Goal: Information Seeking & Learning: Learn about a topic

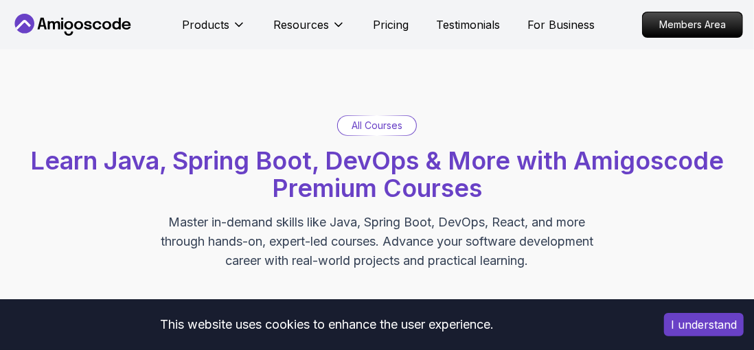
click at [404, 119] on div "All Courses" at bounding box center [377, 125] width 78 height 19
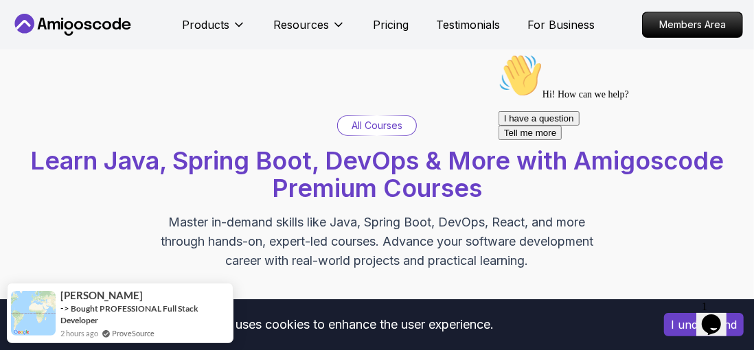
click at [391, 130] on p "All Courses" at bounding box center [377, 126] width 51 height 14
click at [233, 27] on icon at bounding box center [239, 25] width 14 height 14
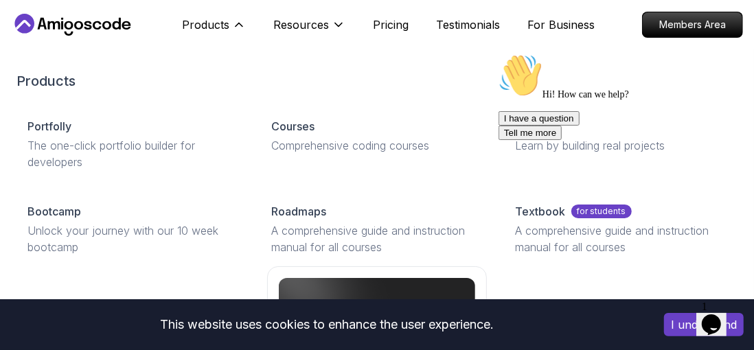
click at [300, 147] on p "Comprehensive coding courses" at bounding box center [376, 145] width 211 height 16
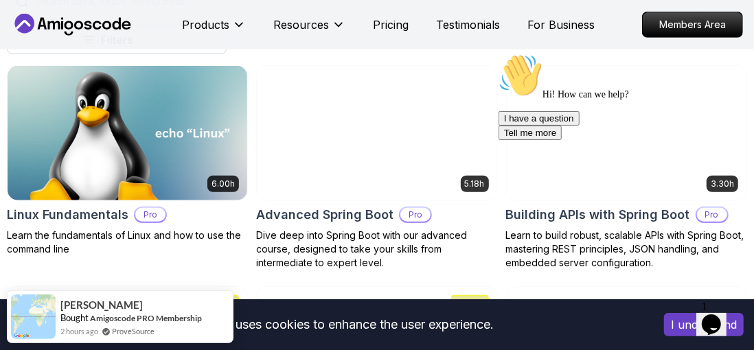
scroll to position [416, 0]
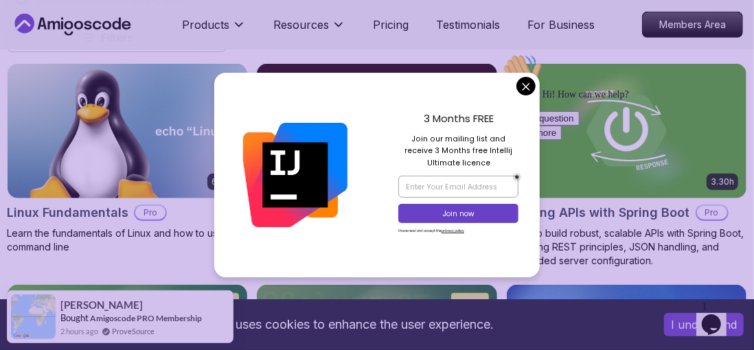
click at [524, 54] on div "Hi! How can we help? I have a question Tell me more" at bounding box center [621, 96] width 247 height 87
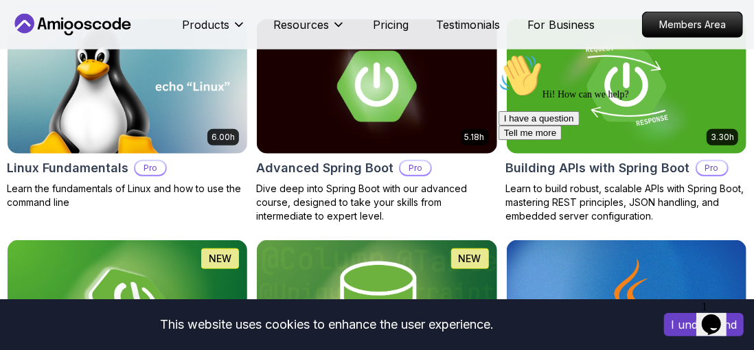
scroll to position [461, 0]
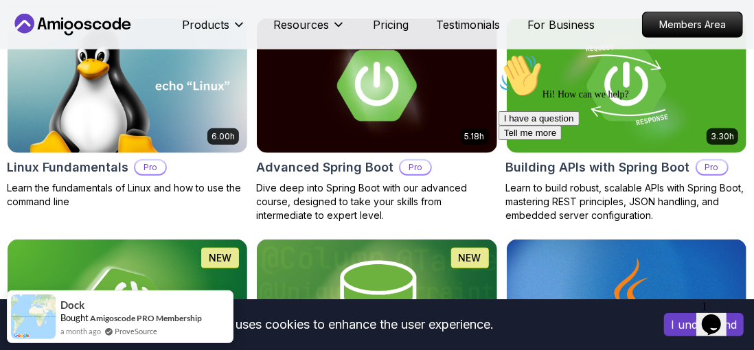
click at [457, 101] on img at bounding box center [377, 86] width 240 height 135
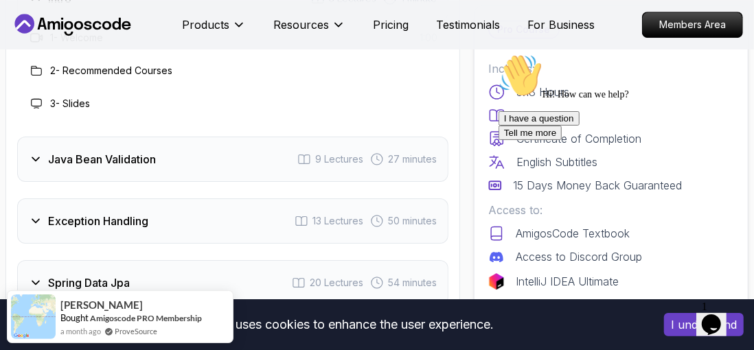
scroll to position [2213, 0]
click at [31, 168] on div "Java Bean Validation 9 Lectures 27 minutes" at bounding box center [232, 158] width 431 height 45
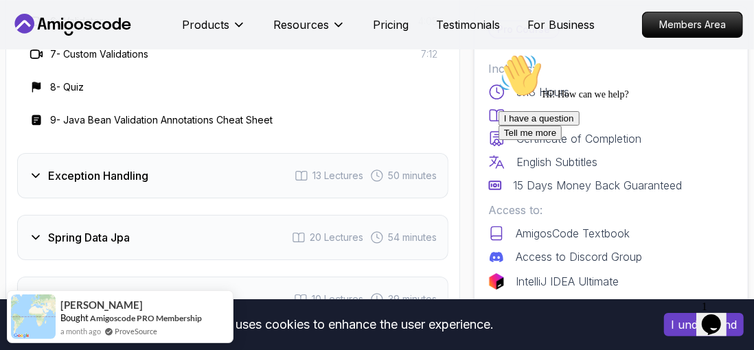
click at [27, 176] on div "Exception Handling 13 Lectures 50 minutes" at bounding box center [232, 175] width 431 height 45
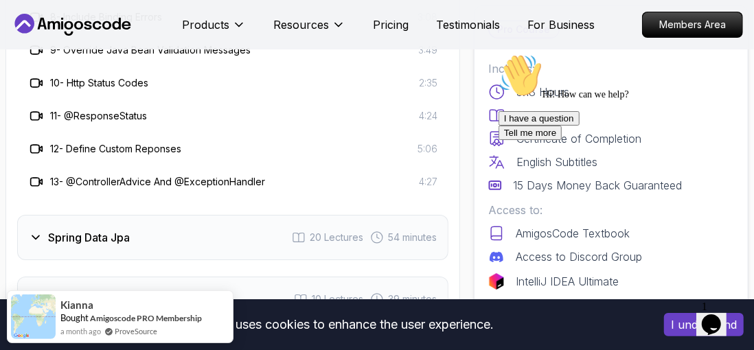
click at [37, 233] on icon at bounding box center [36, 238] width 14 height 14
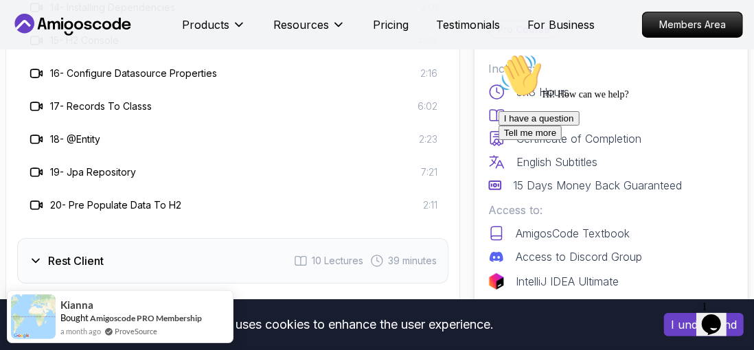
click at [45, 258] on div "Rest Client" at bounding box center [66, 261] width 75 height 16
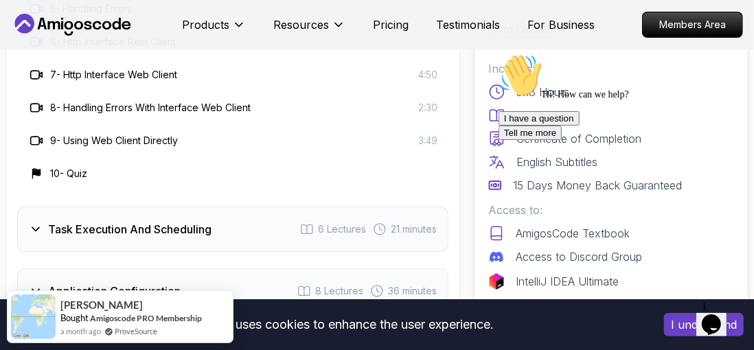
click at [30, 223] on icon at bounding box center [36, 229] width 14 height 14
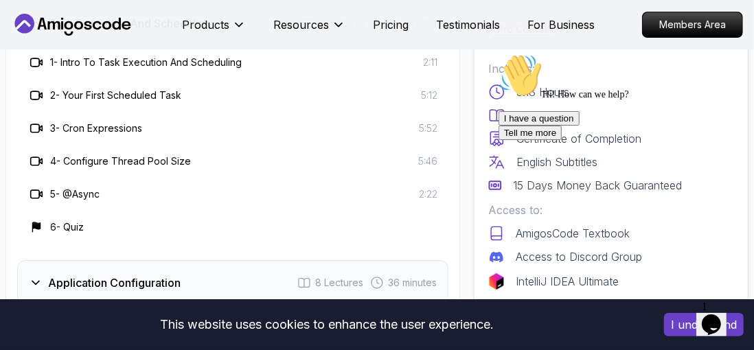
scroll to position [2498, 0]
click at [43, 280] on div "Application Configuration" at bounding box center [105, 282] width 152 height 16
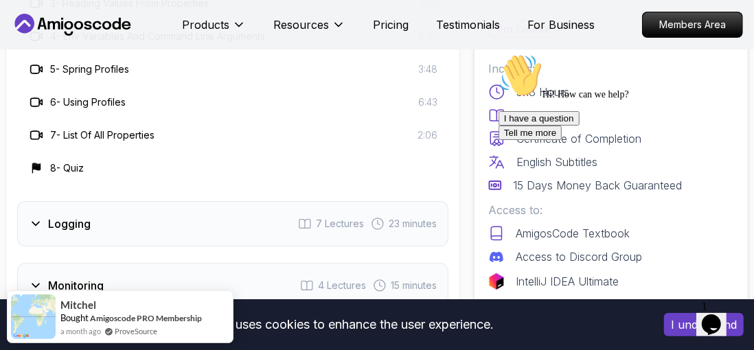
click at [30, 220] on icon at bounding box center [36, 224] width 14 height 14
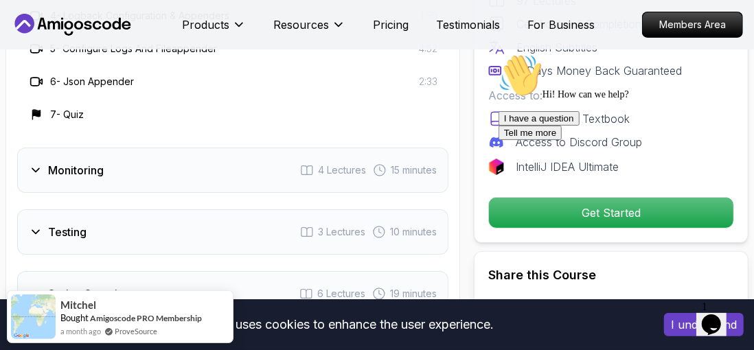
scroll to position [2767, 0]
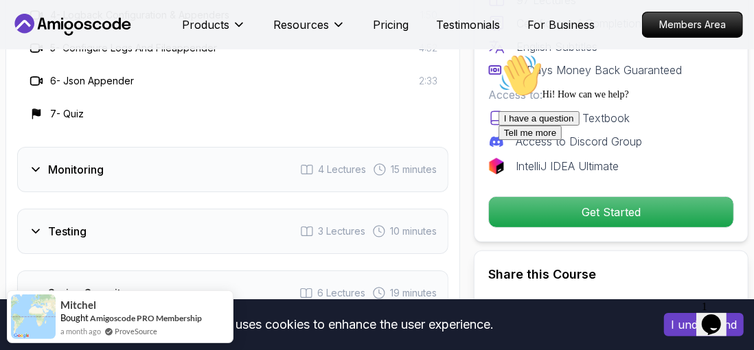
click at [36, 163] on icon at bounding box center [36, 170] width 14 height 14
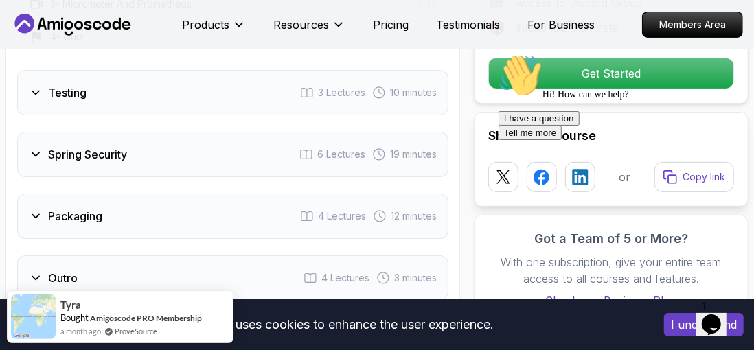
scroll to position [2795, 0]
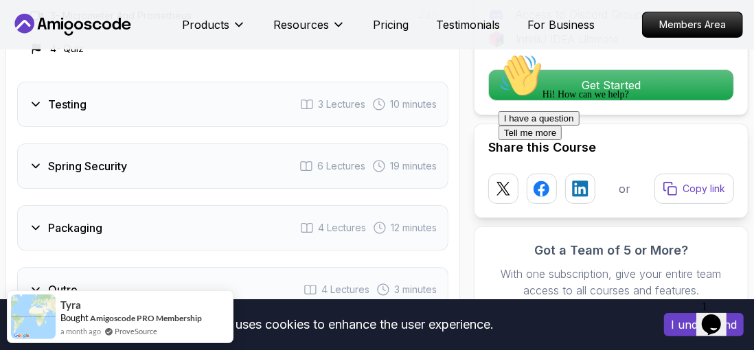
click at [698, 77] on div "Hi! How can we help? I have a question Tell me more" at bounding box center [621, 96] width 247 height 87
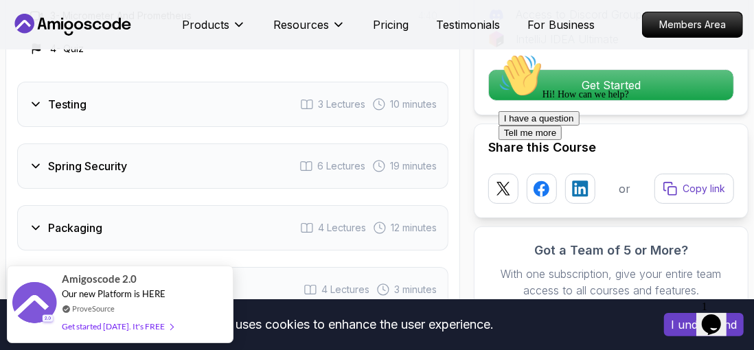
click at [498, 53] on icon "Chat attention grabber" at bounding box center [498, 53] width 0 height 0
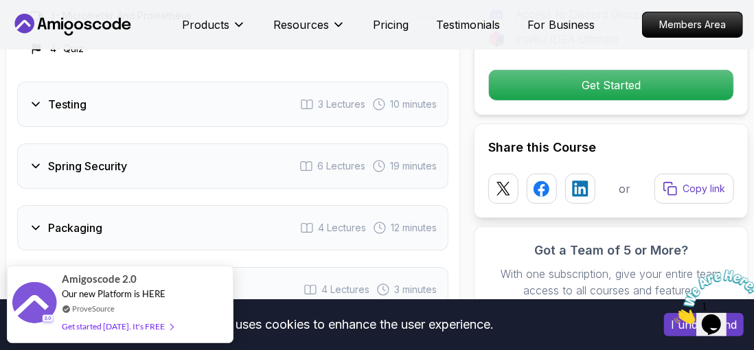
click at [688, 80] on p "Get Started" at bounding box center [611, 85] width 244 height 30
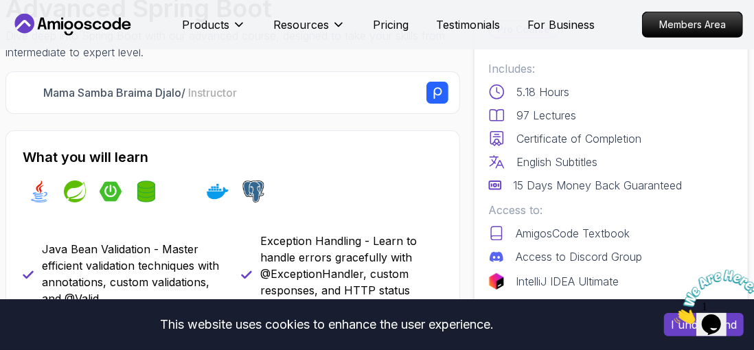
scroll to position [0, 0]
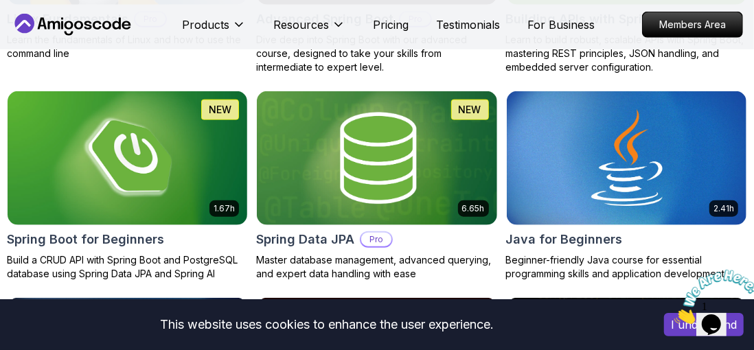
scroll to position [611, 0]
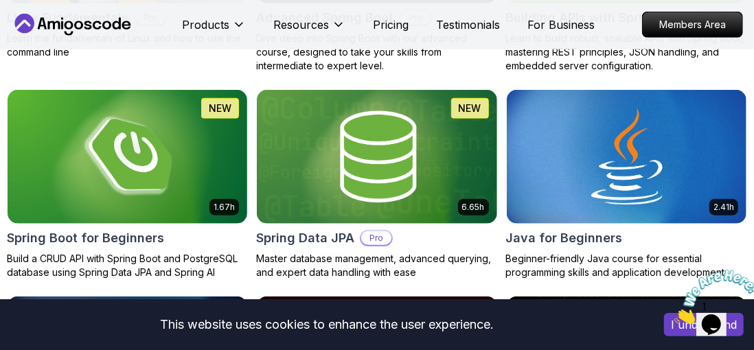
click at [704, 161] on img at bounding box center [627, 157] width 240 height 135
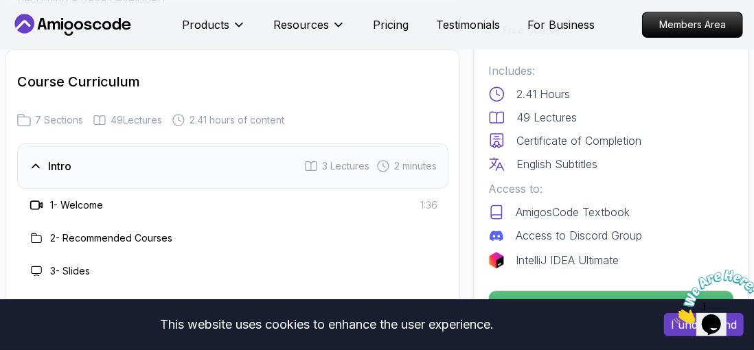
scroll to position [2182, 0]
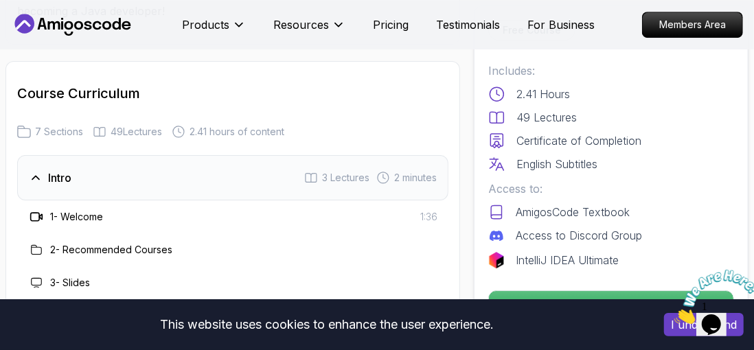
click at [44, 330] on div "Understanding Java" at bounding box center [90, 338] width 122 height 16
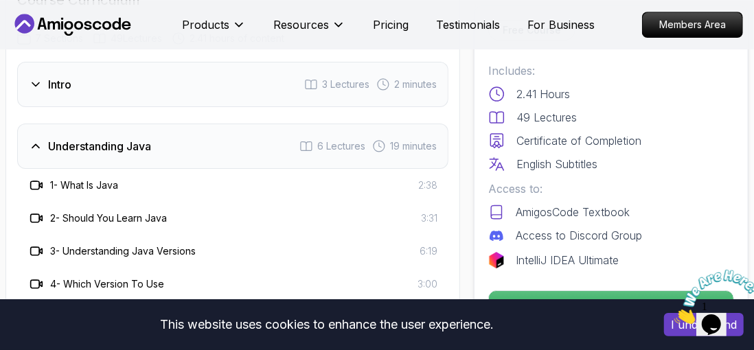
scroll to position [2277, 0]
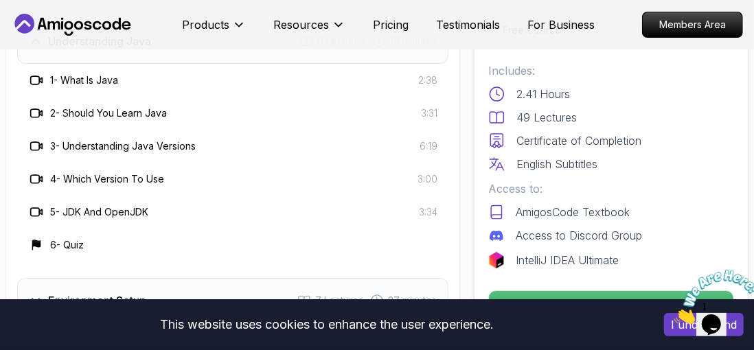
click at [45, 293] on div "Environment Setup" at bounding box center [87, 301] width 117 height 16
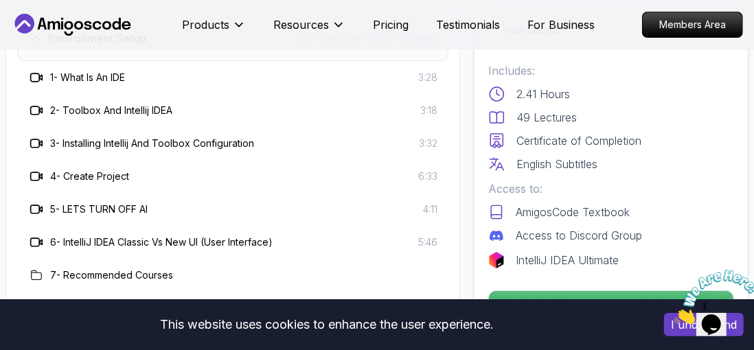
scroll to position [2445, 0]
click at [41, 323] on icon at bounding box center [36, 330] width 14 height 14
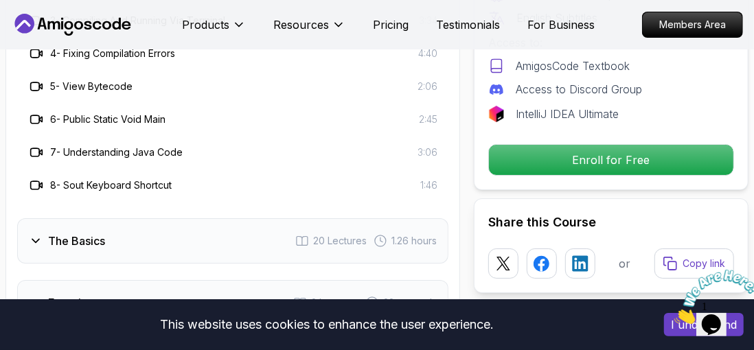
scroll to position [2631, 0]
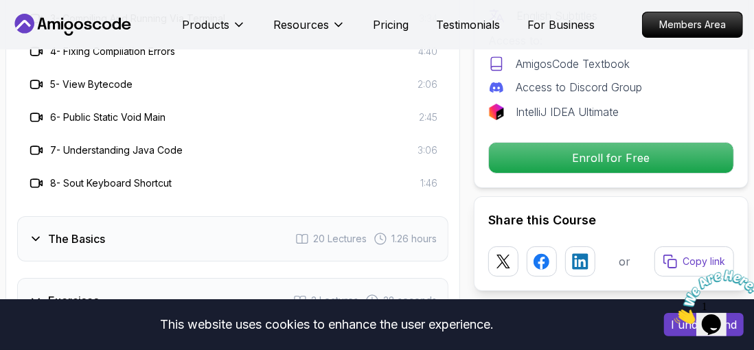
click at [37, 232] on icon at bounding box center [36, 239] width 14 height 14
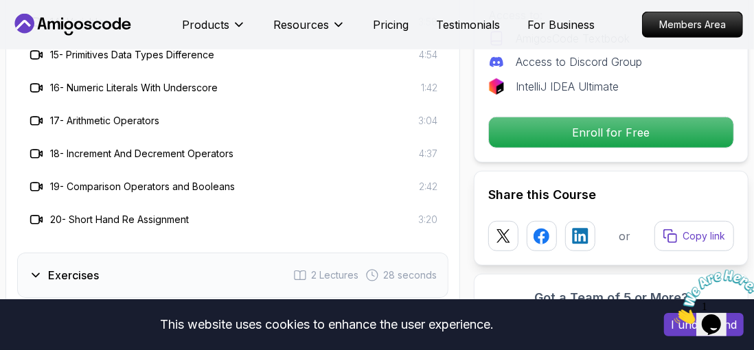
scroll to position [3056, 0]
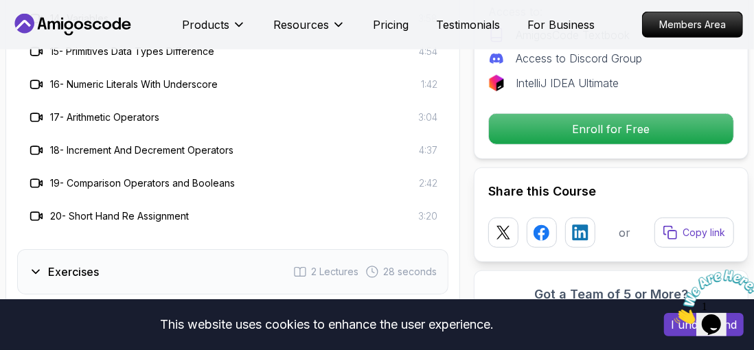
click at [38, 264] on div "Exercises" at bounding box center [64, 272] width 70 height 16
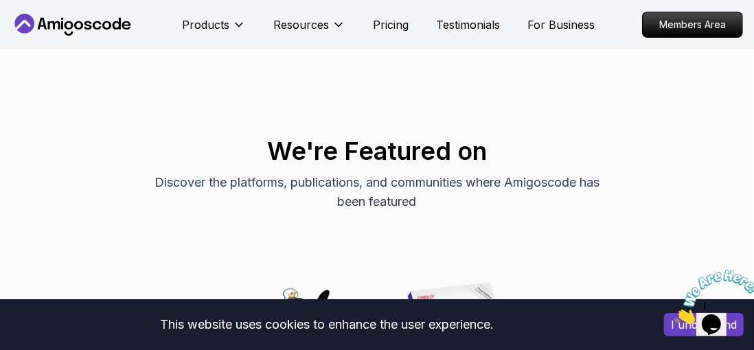
scroll to position [5244, 0]
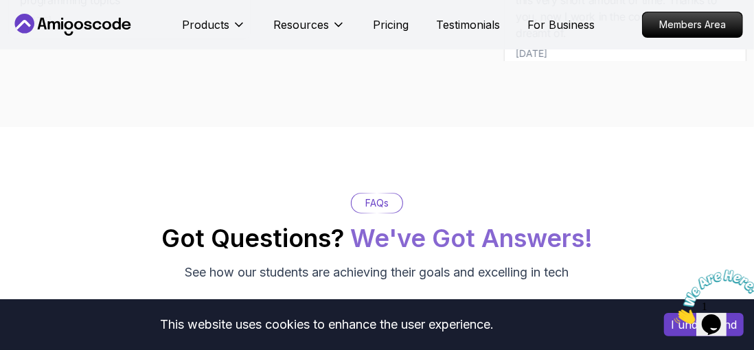
scroll to position [611, 0]
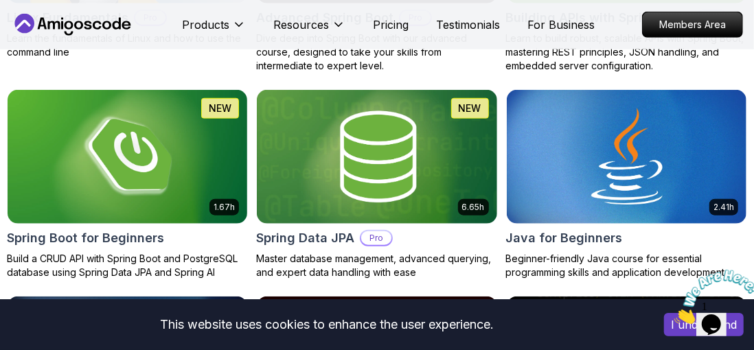
click at [694, 183] on img at bounding box center [627, 157] width 240 height 135
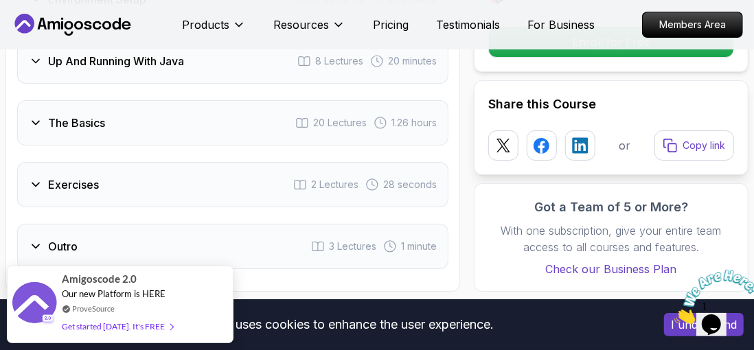
click at [40, 178] on icon at bounding box center [36, 185] width 14 height 14
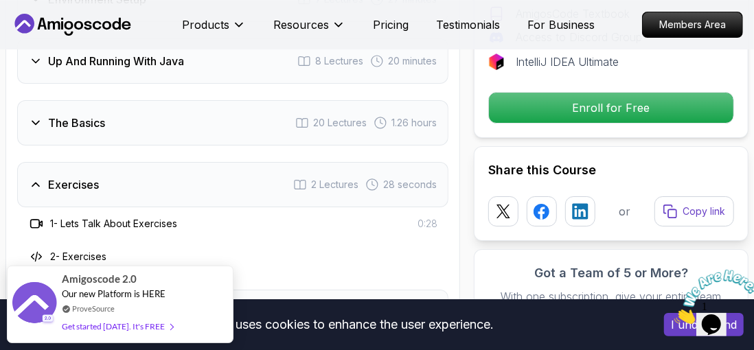
scroll to position [2454, 0]
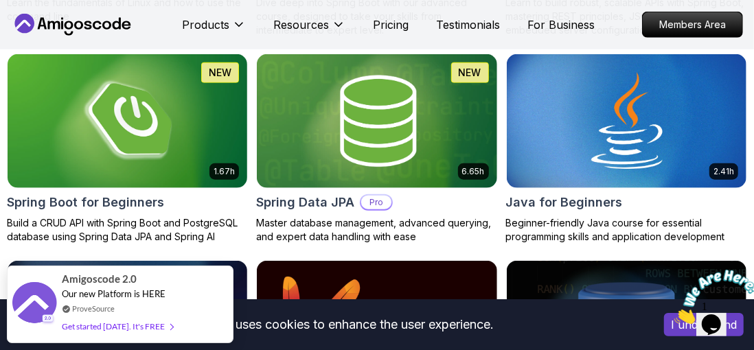
scroll to position [647, 0]
click at [44, 169] on img at bounding box center [128, 121] width 240 height 135
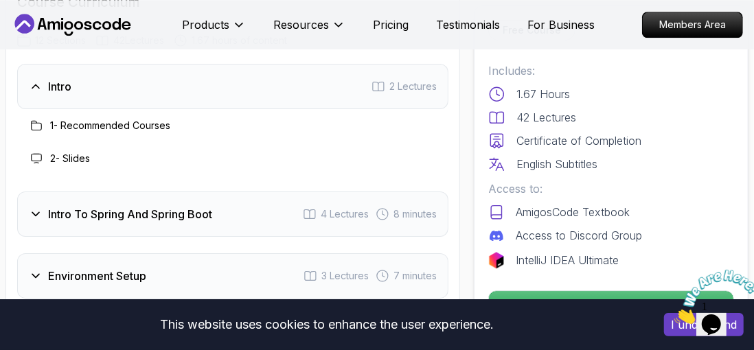
scroll to position [1862, 0]
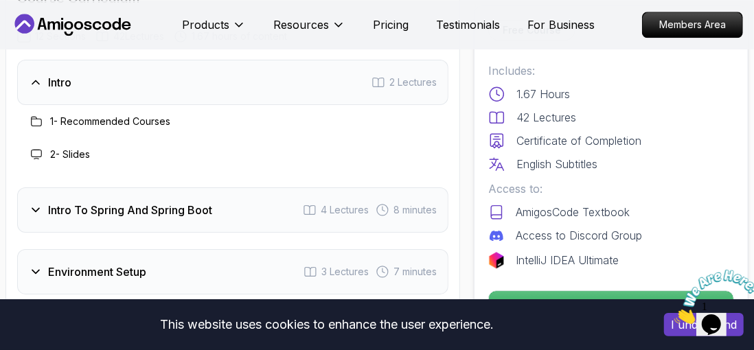
click at [43, 202] on div "Intro To Spring And Spring Boot" at bounding box center [120, 210] width 183 height 16
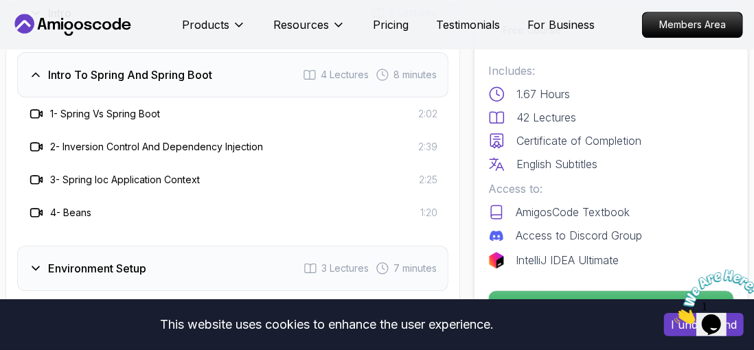
click at [42, 262] on div "Environment Setup 3 Lectures 7 minutes" at bounding box center [232, 268] width 431 height 45
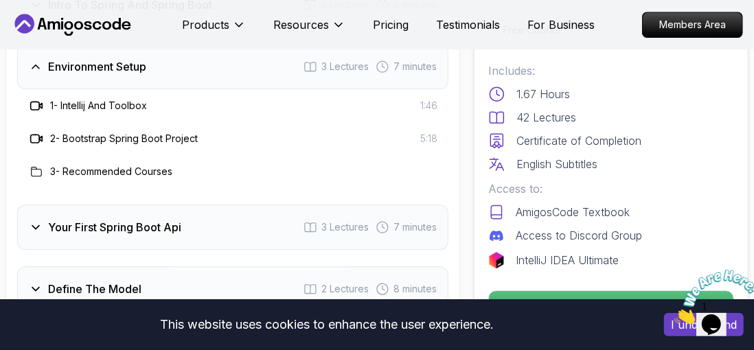
scroll to position [2003, 0]
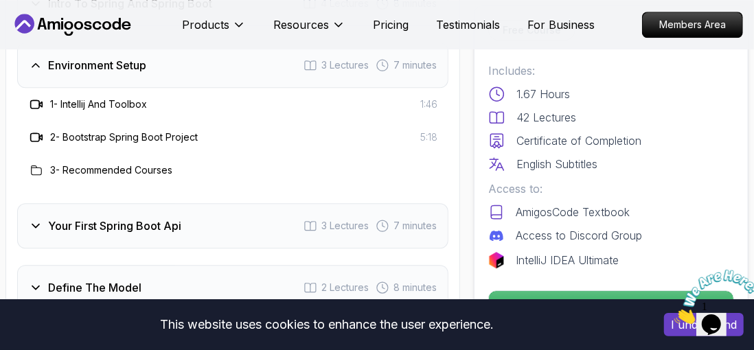
click at [32, 219] on icon at bounding box center [36, 226] width 14 height 14
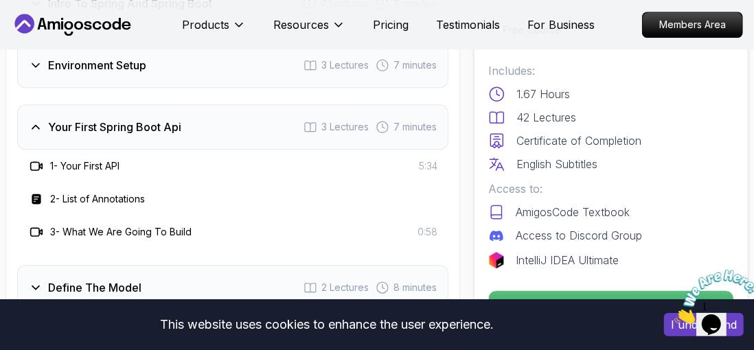
click at [42, 279] on div "Define The Model" at bounding box center [85, 287] width 113 height 16
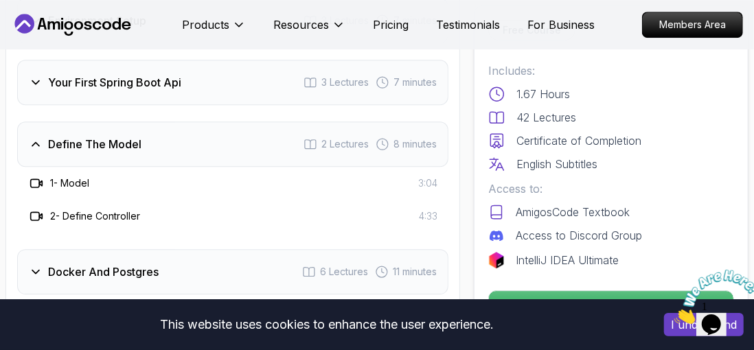
scroll to position [2050, 0]
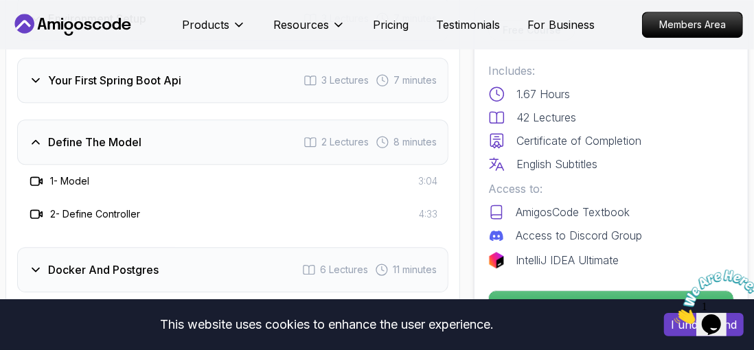
click at [36, 263] on icon at bounding box center [36, 270] width 14 height 14
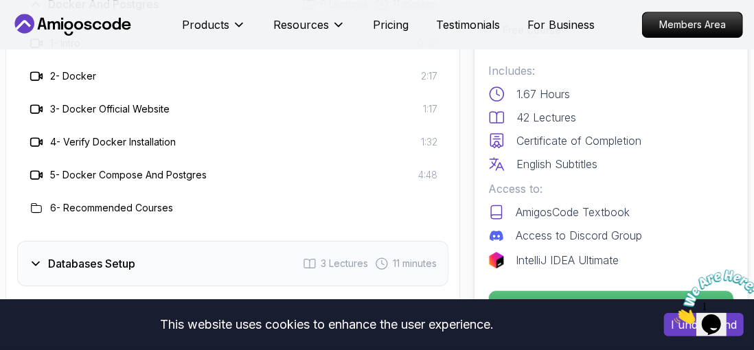
scroll to position [2250, 0]
click at [36, 256] on icon at bounding box center [36, 263] width 14 height 14
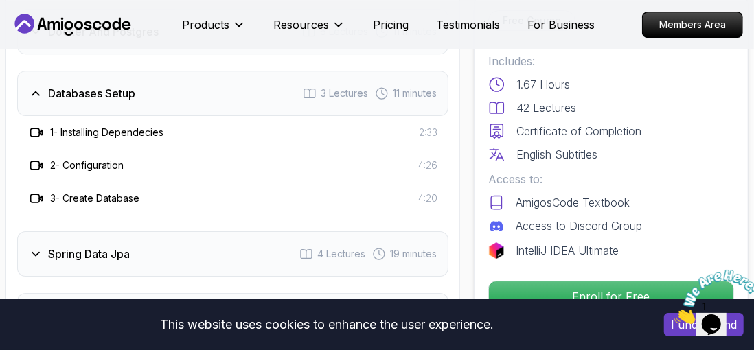
click at [35, 247] on icon at bounding box center [36, 254] width 14 height 14
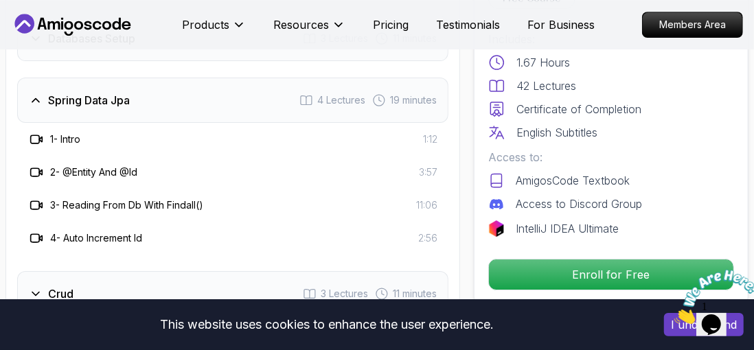
scroll to position [2281, 0]
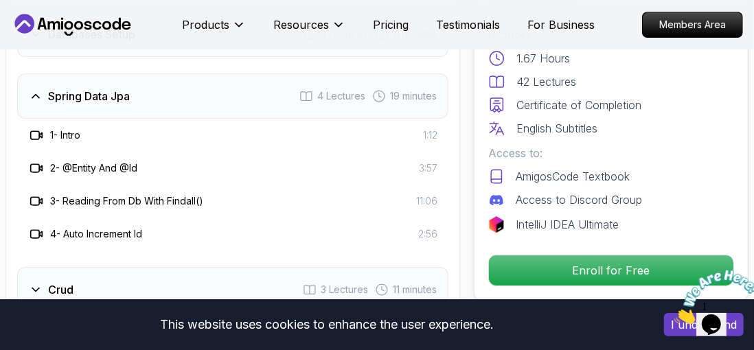
click at [37, 283] on icon at bounding box center [36, 290] width 14 height 14
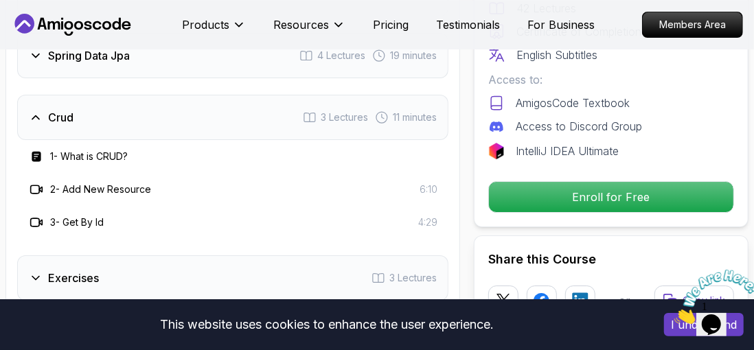
scroll to position [2324, 0]
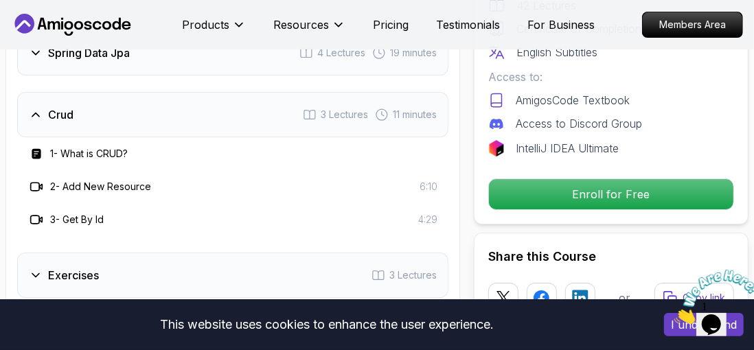
click at [31, 268] on icon at bounding box center [36, 275] width 14 height 14
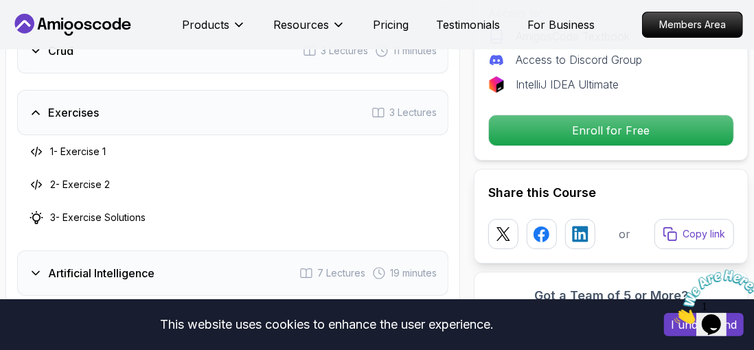
scroll to position [2392, 0]
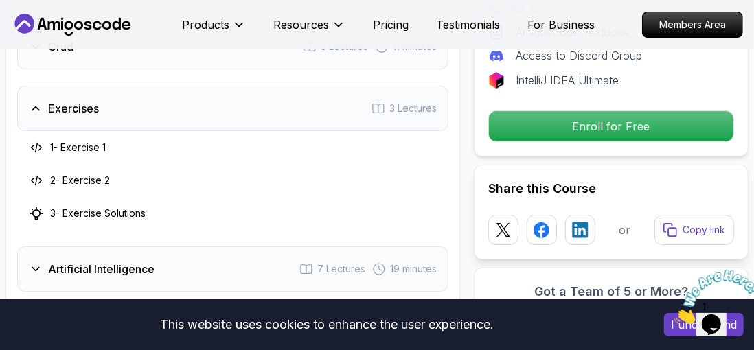
click at [36, 262] on icon at bounding box center [36, 269] width 14 height 14
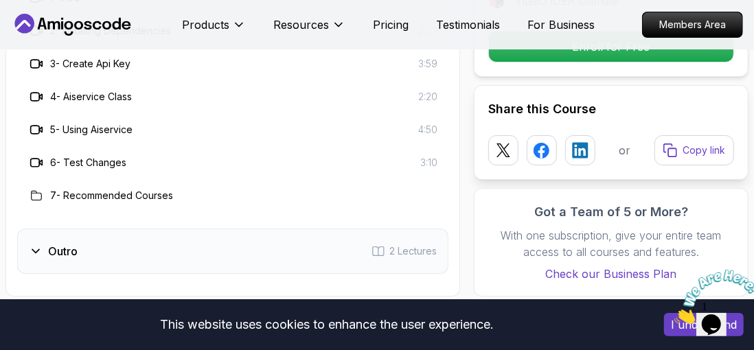
scroll to position [2615, 0]
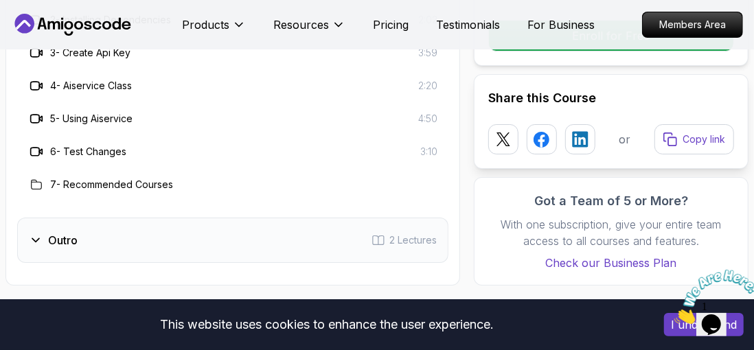
click at [29, 233] on icon at bounding box center [36, 240] width 14 height 14
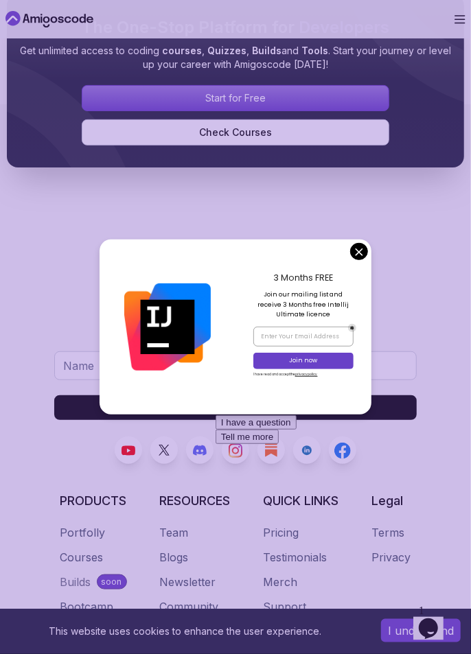
scroll to position [3383, 0]
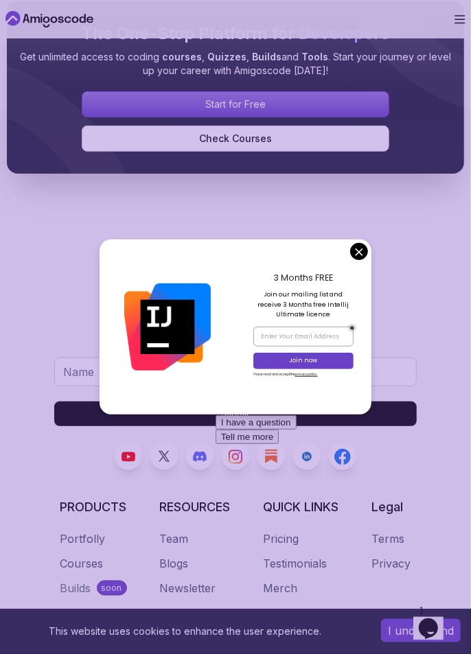
click at [361, 275] on div at bounding box center [235, 286] width 363 height 22
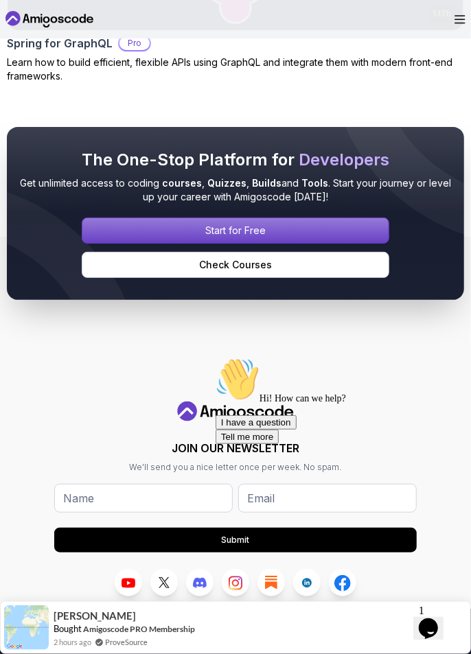
scroll to position [3256, 0]
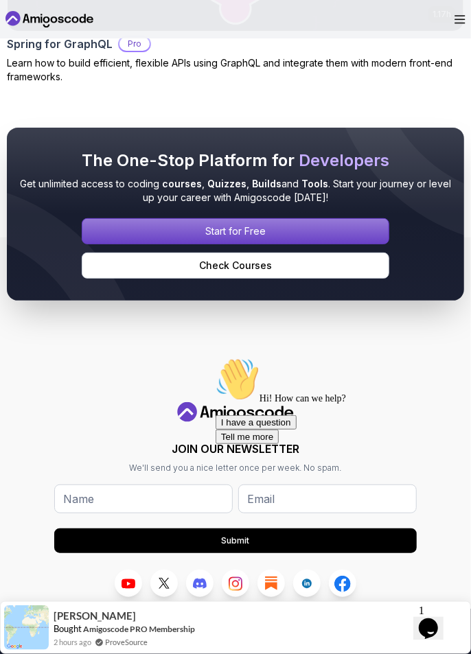
click at [363, 231] on div "Signin page" at bounding box center [235, 231] width 306 height 25
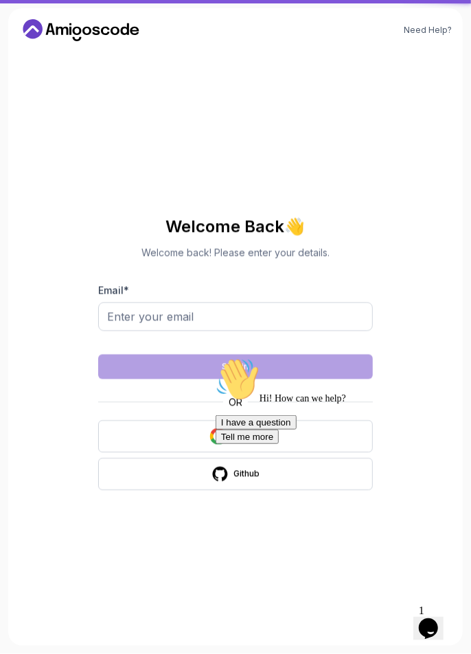
scroll to position [44, 0]
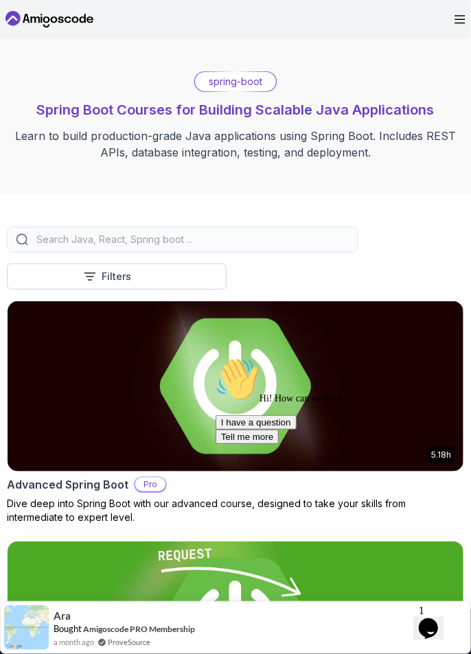
click at [251, 69] on div "spring-boot Spring Boot Courses for Building Scalable Java Applications Learn t…" at bounding box center [235, 115] width 471 height 155
click at [281, 240] on input "search" at bounding box center [192, 240] width 316 height 14
click at [166, 275] on button "Filters" at bounding box center [117, 277] width 220 height 26
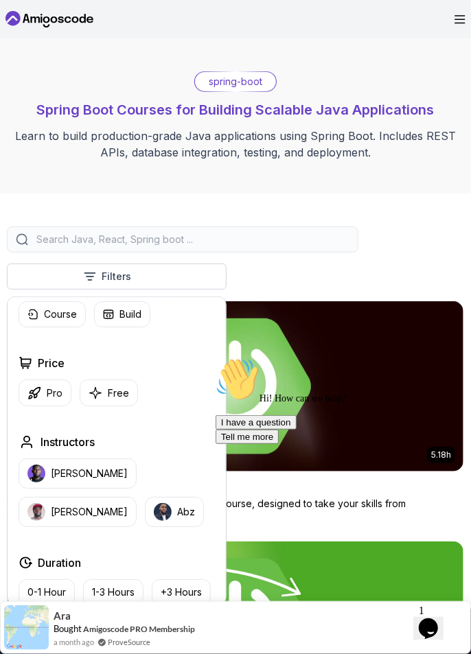
scroll to position [32, 0]
click at [122, 389] on p "Free" at bounding box center [118, 393] width 21 height 14
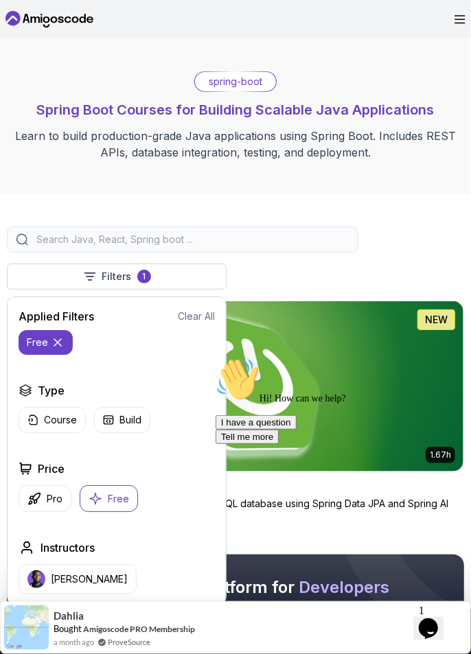
click at [390, 210] on div "Filters 1 Filters 1 Applied Filters Clear All free Type Course Build Price Pro …" at bounding box center [235, 369] width 471 height 350
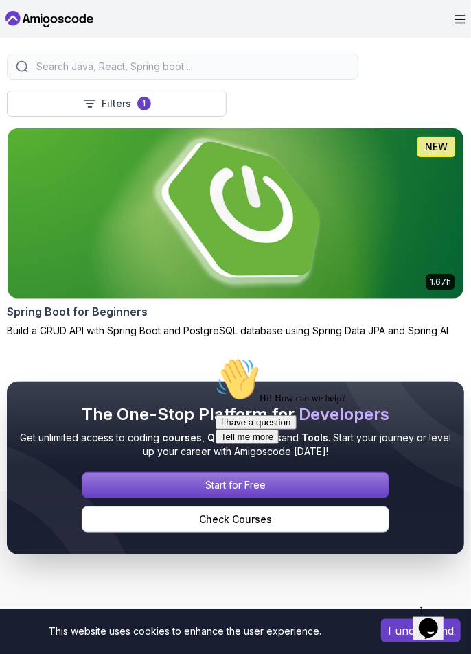
scroll to position [124, 0]
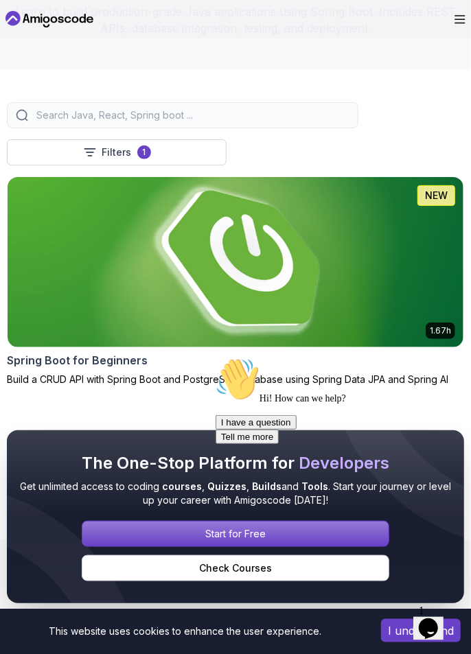
click at [389, 280] on img at bounding box center [236, 262] width 456 height 170
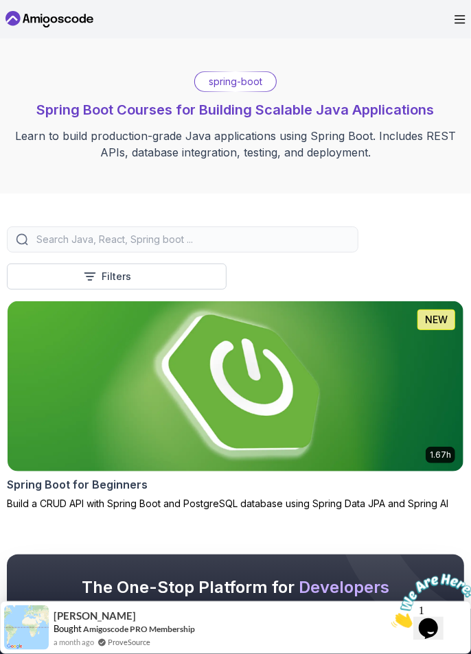
click at [48, 282] on button "Filters" at bounding box center [117, 277] width 220 height 26
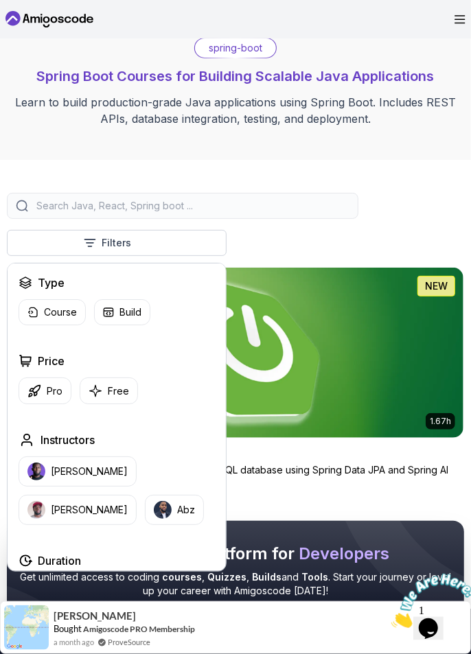
scroll to position [40, 0]
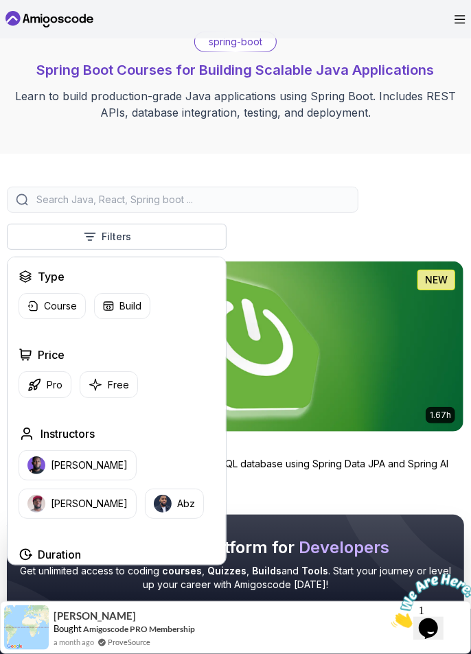
click at [108, 387] on p "Free" at bounding box center [118, 385] width 21 height 14
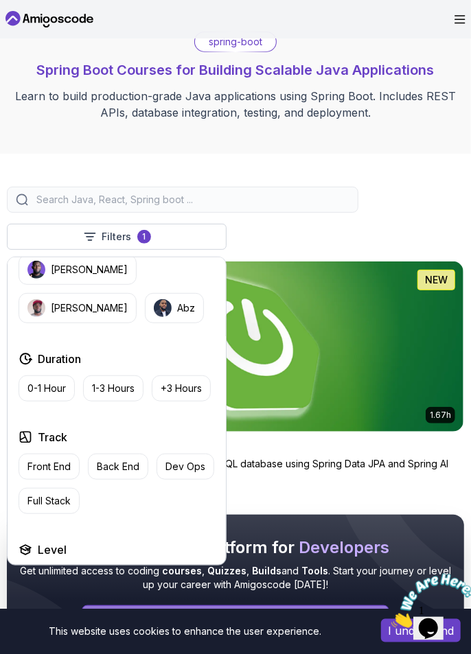
scroll to position [303, 0]
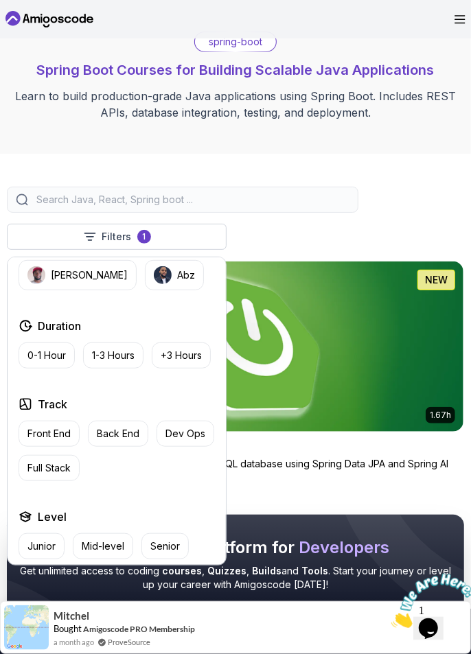
click at [39, 427] on p "Front End" at bounding box center [48, 434] width 43 height 14
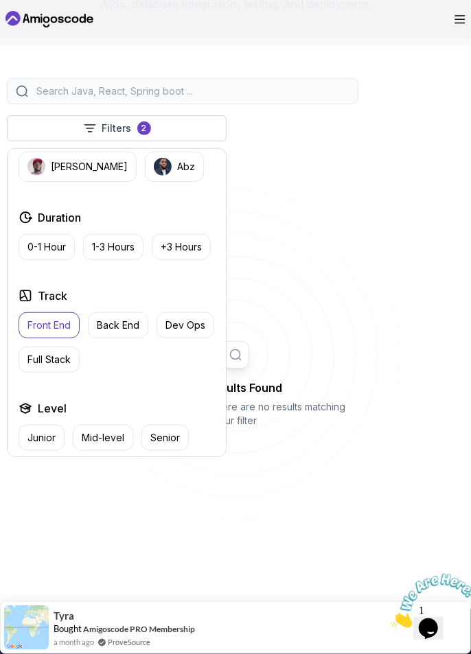
scroll to position [150, 0]
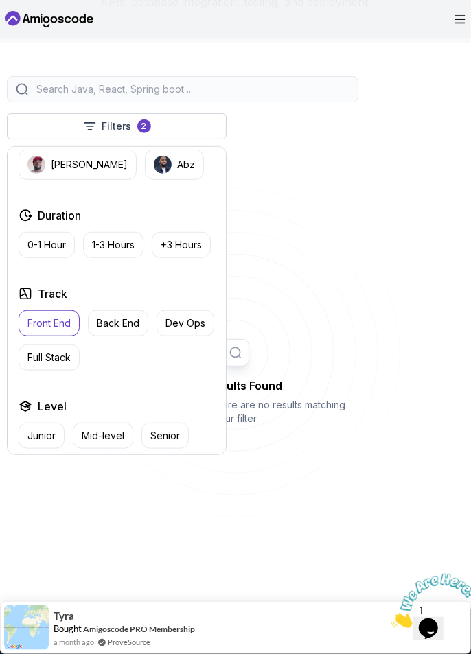
click at [104, 322] on p "Back End" at bounding box center [118, 324] width 43 height 14
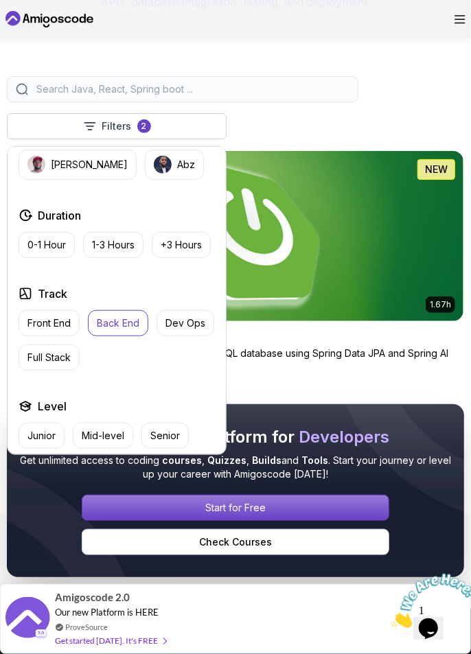
click at [193, 317] on p "Dev Ops" at bounding box center [185, 324] width 40 height 14
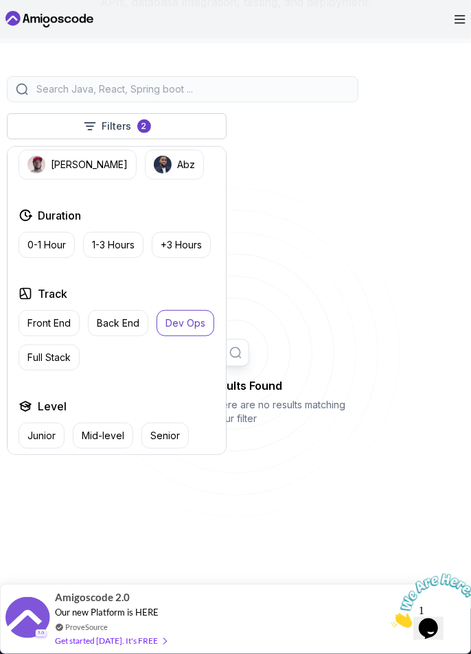
click at [40, 352] on p "Full Stack" at bounding box center [48, 358] width 43 height 14
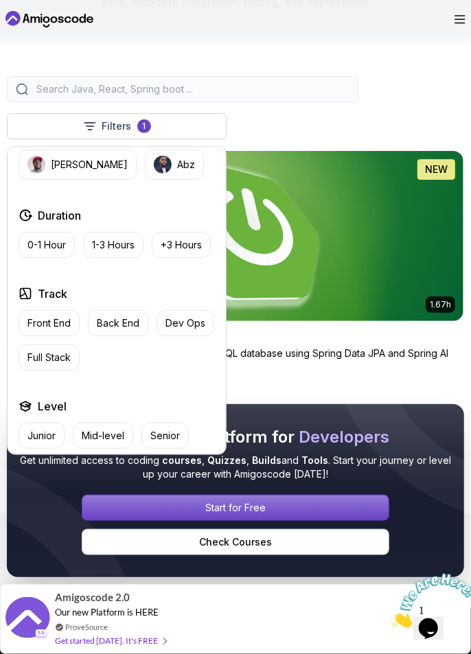
click at [37, 353] on p "Full Stack" at bounding box center [48, 358] width 43 height 14
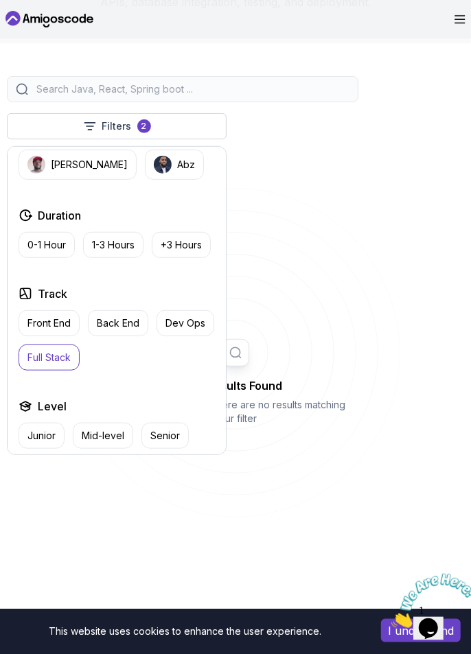
click at [45, 351] on p "Full Stack" at bounding box center [48, 358] width 43 height 14
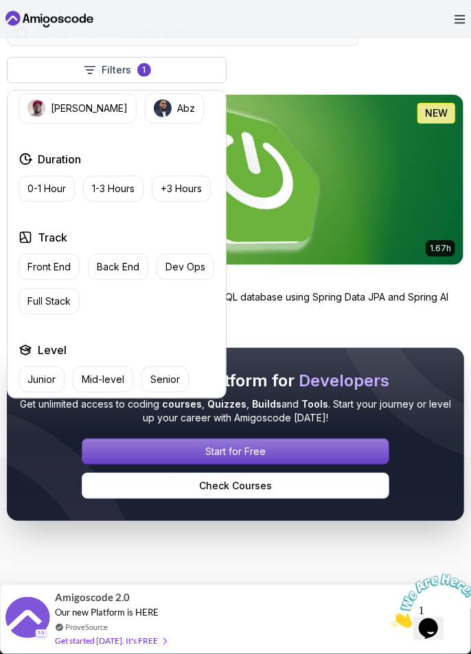
scroll to position [201, 0]
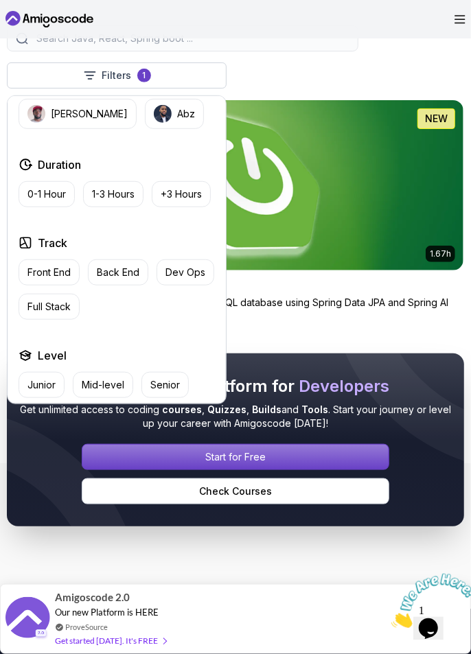
click at [43, 301] on p "Full Stack" at bounding box center [48, 307] width 43 height 14
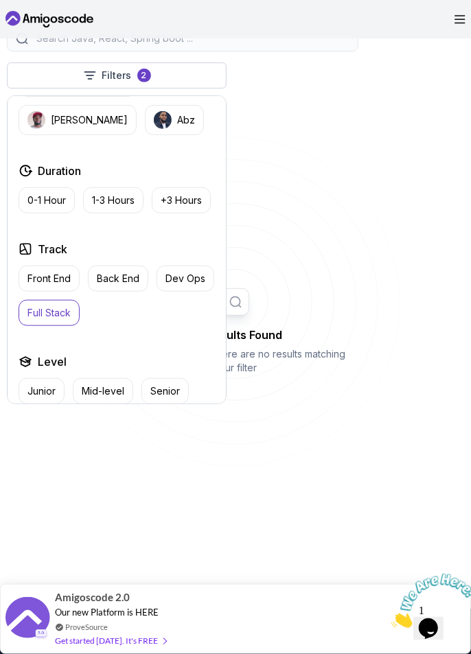
scroll to position [297, 0]
click at [386, 444] on icon at bounding box center [236, 302] width 330 height 330
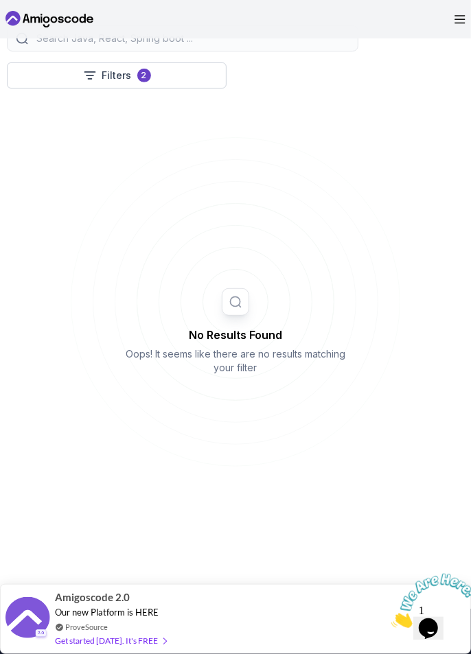
click at [83, 73] on icon at bounding box center [90, 76] width 14 height 14
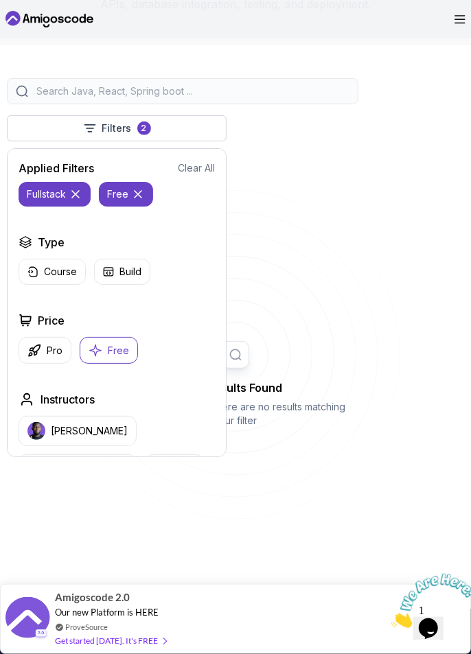
scroll to position [146, 0]
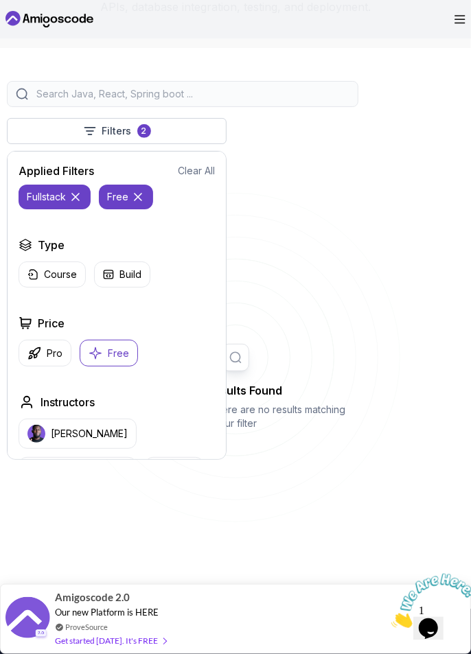
click at [77, 190] on icon at bounding box center [76, 197] width 14 height 14
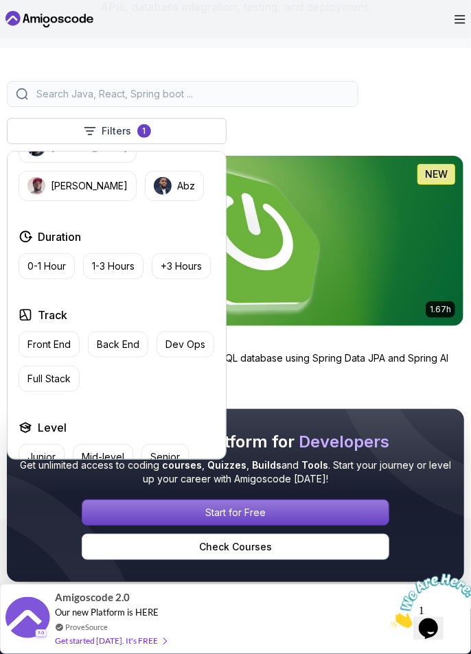
scroll to position [303, 0]
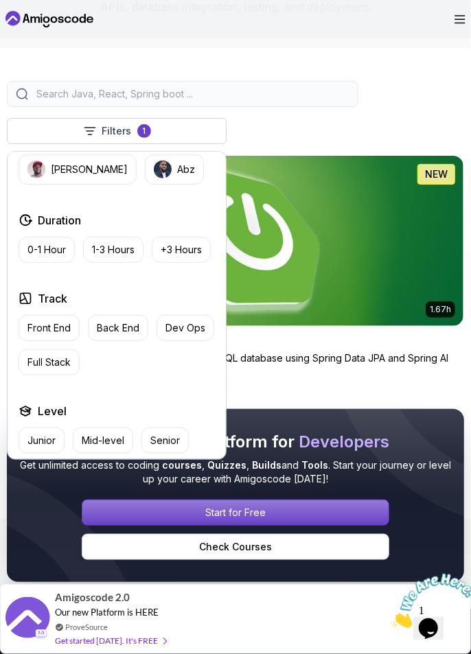
click at [111, 325] on p "Back End" at bounding box center [118, 328] width 43 height 14
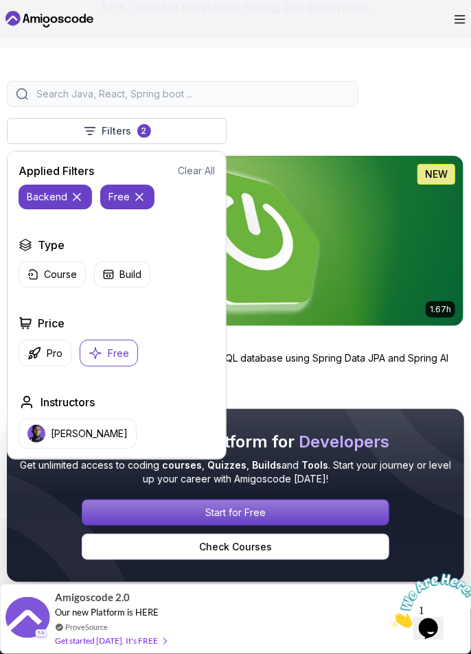
click at [146, 186] on button "free" at bounding box center [127, 197] width 54 height 25
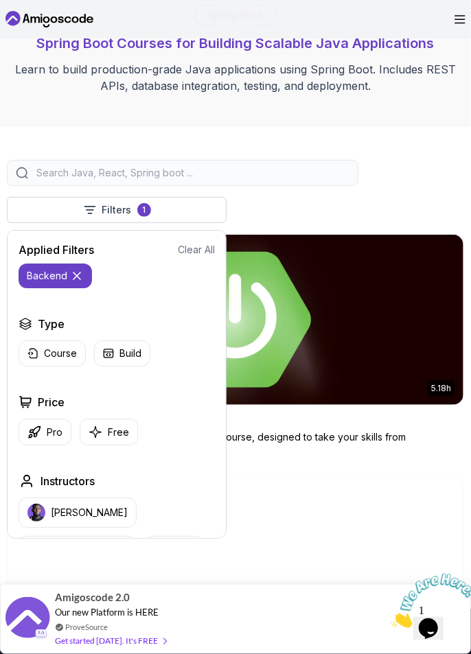
scroll to position [63, 0]
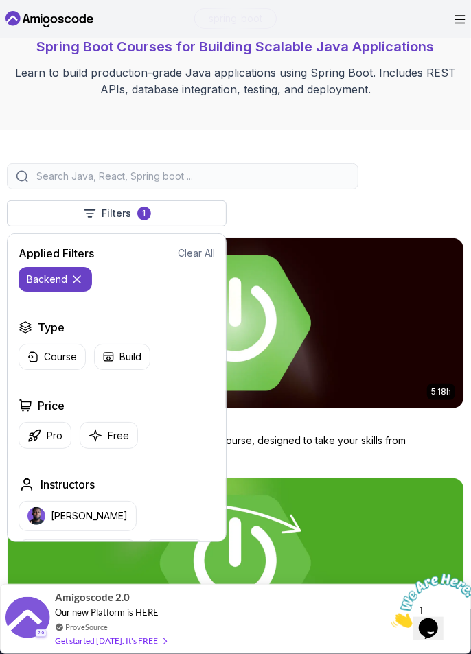
click at [71, 273] on icon at bounding box center [77, 280] width 14 height 14
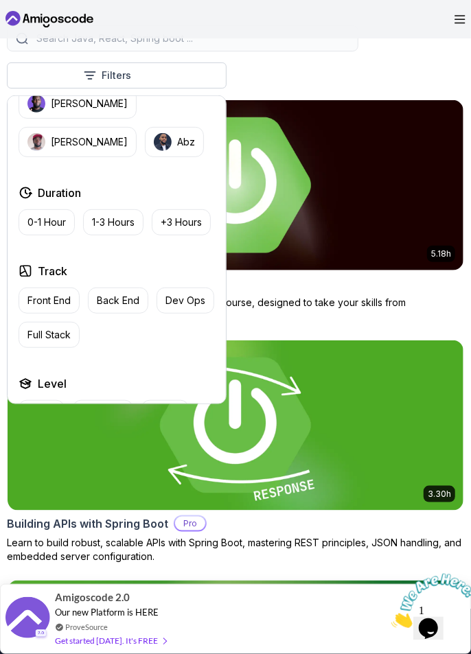
scroll to position [229, 0]
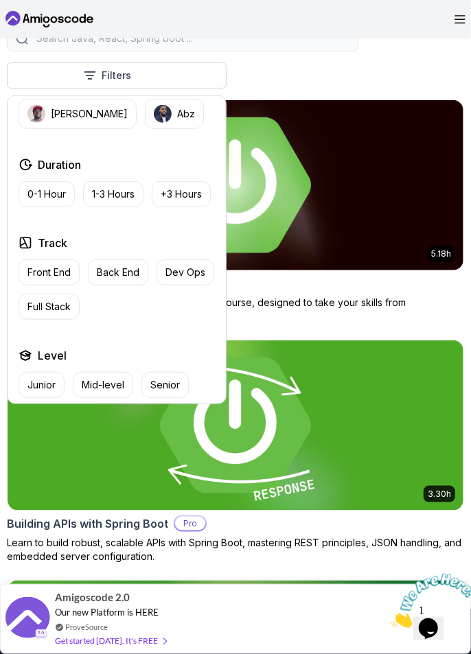
click at [166, 266] on p "Dev Ops" at bounding box center [185, 273] width 40 height 14
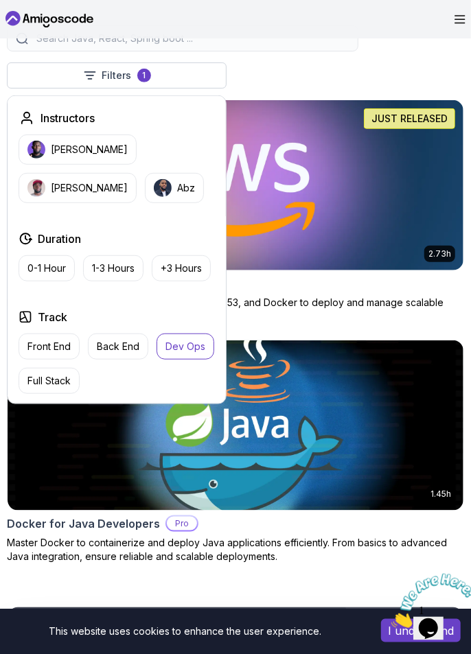
scroll to position [303, 0]
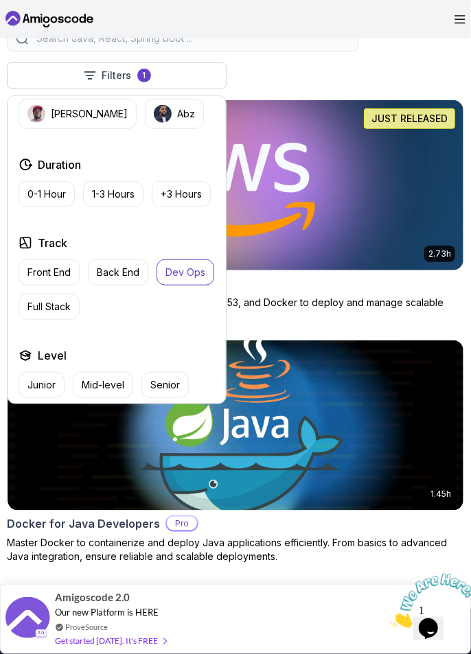
click at [439, 65] on div "Filters 1 Filters 1 Applied Filters Clear All devops Type Course Build Price Pr…" at bounding box center [235, 294] width 457 height 538
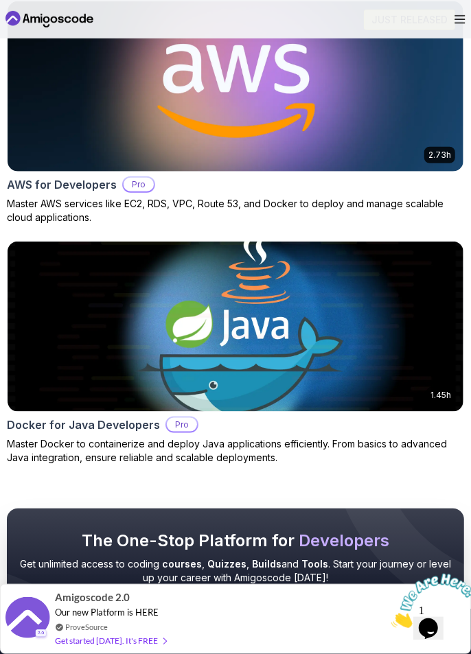
scroll to position [0, 0]
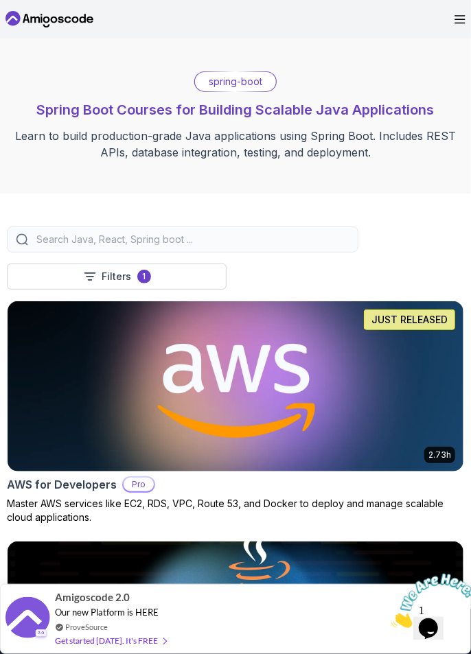
click at [37, 21] on icon at bounding box center [49, 19] width 88 height 22
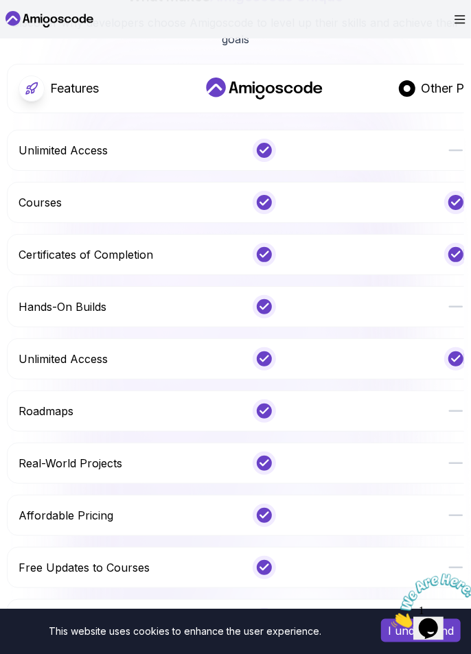
scroll to position [6572, 0]
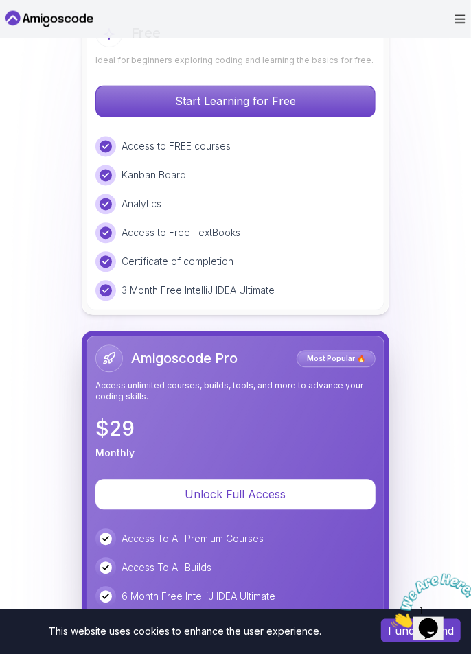
click at [459, 23] on icon "Open Menu" at bounding box center [460, 20] width 10 height 8
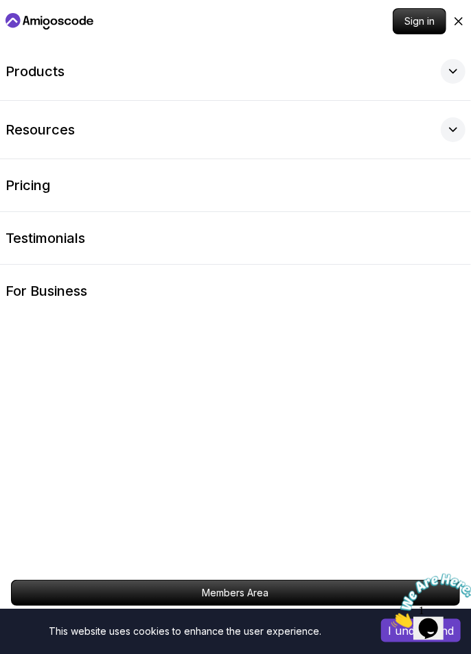
click at [41, 76] on p "Products" at bounding box center [34, 71] width 59 height 19
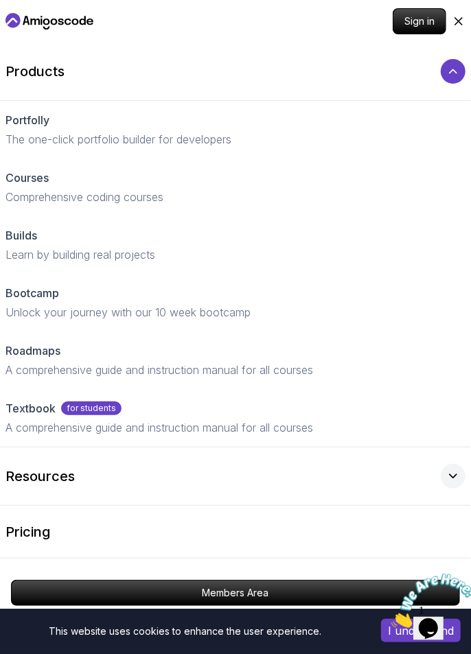
click at [358, 189] on p "Comprehensive coding courses" at bounding box center [235, 197] width 460 height 16
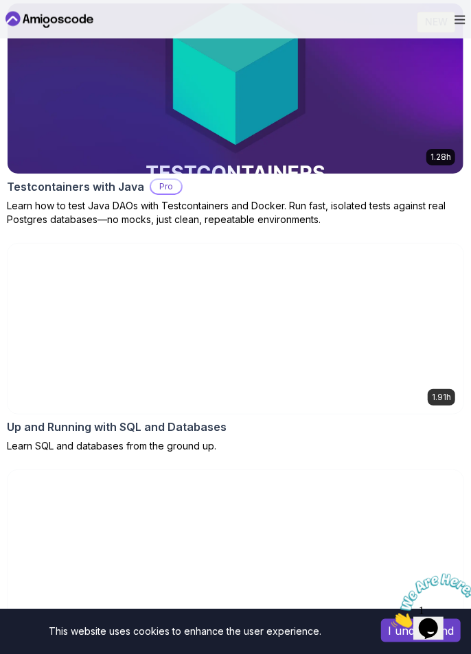
scroll to position [10749, 0]
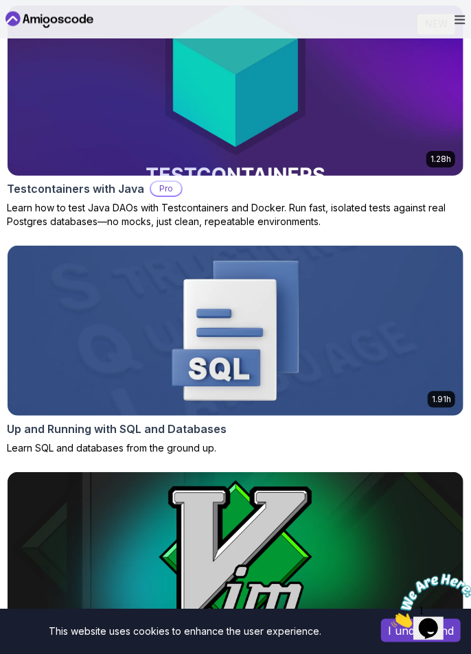
click at [367, 339] on img at bounding box center [236, 331] width 456 height 170
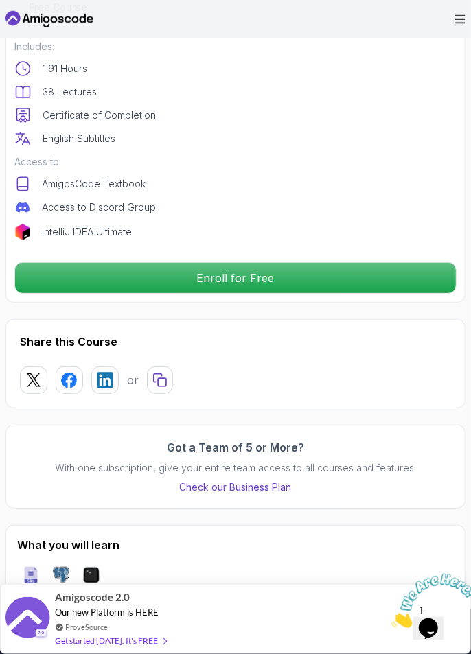
scroll to position [477, 0]
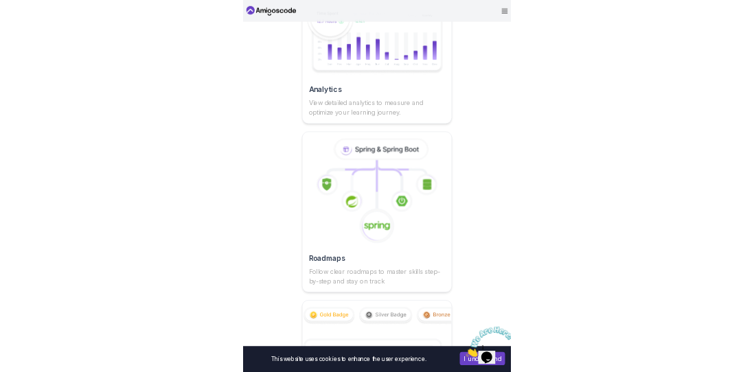
scroll to position [3184, 0]
